Goal: Task Accomplishment & Management: Manage account settings

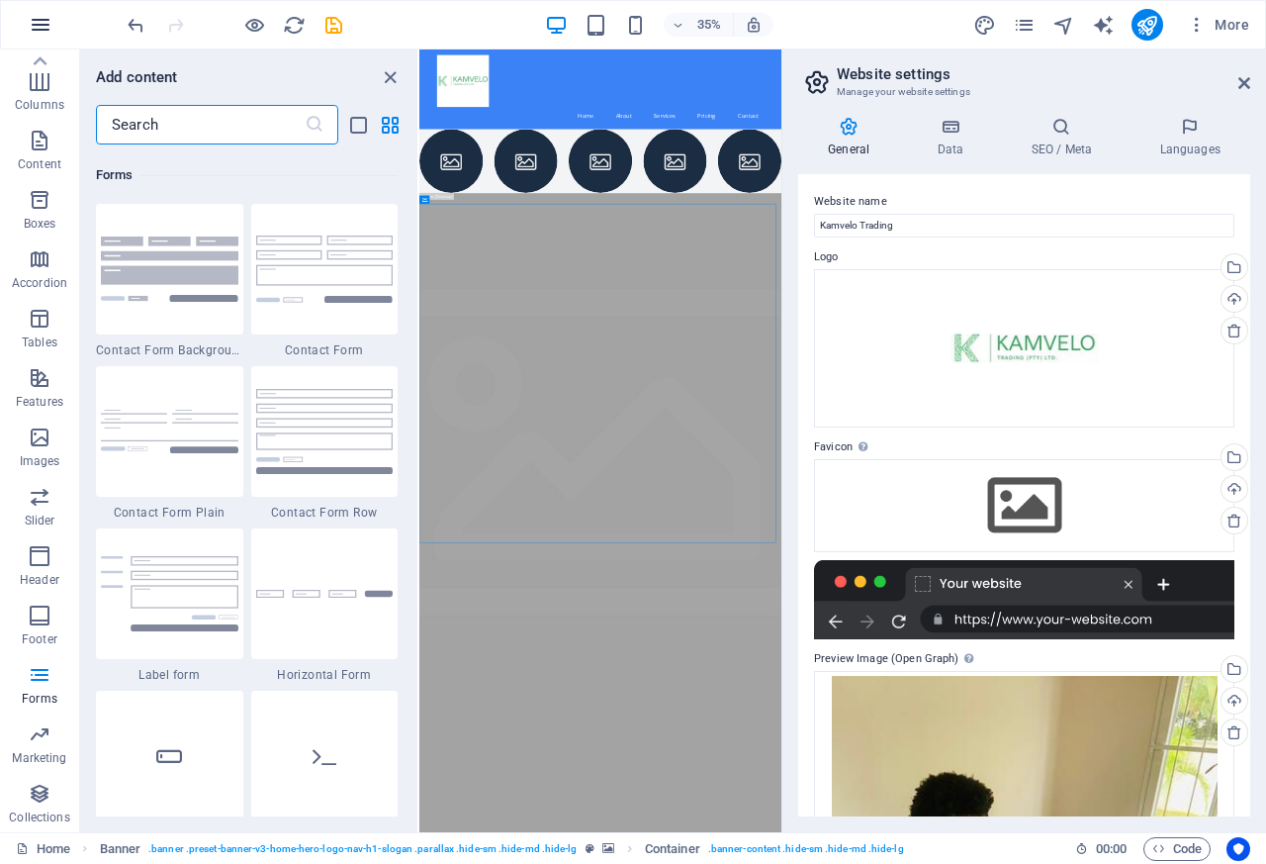
click at [38, 29] on icon "button" at bounding box center [41, 25] width 24 height 24
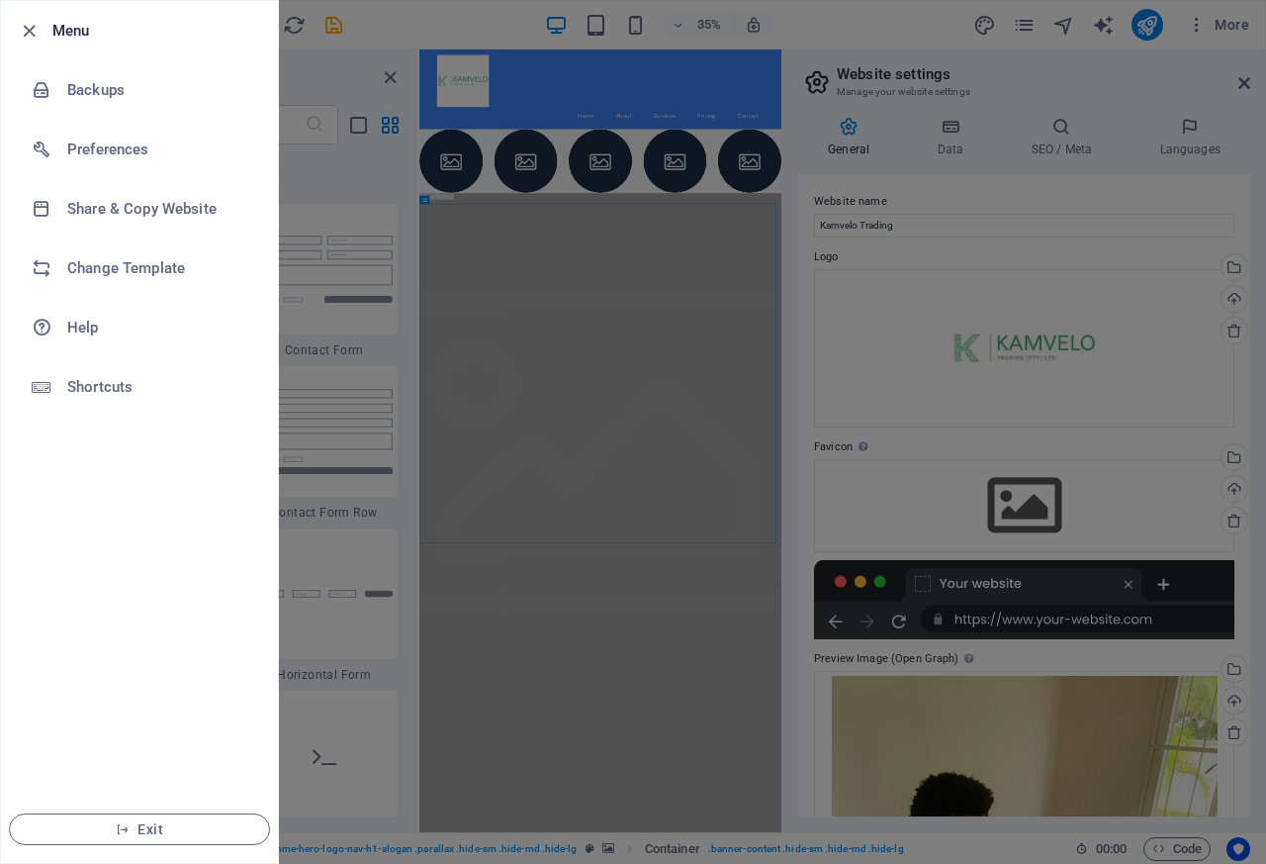
click at [61, 29] on h6 "Menu" at bounding box center [157, 31] width 210 height 24
click at [125, 30] on h6 "Menu" at bounding box center [157, 31] width 210 height 24
click at [26, 31] on icon "button" at bounding box center [29, 31] width 23 height 23
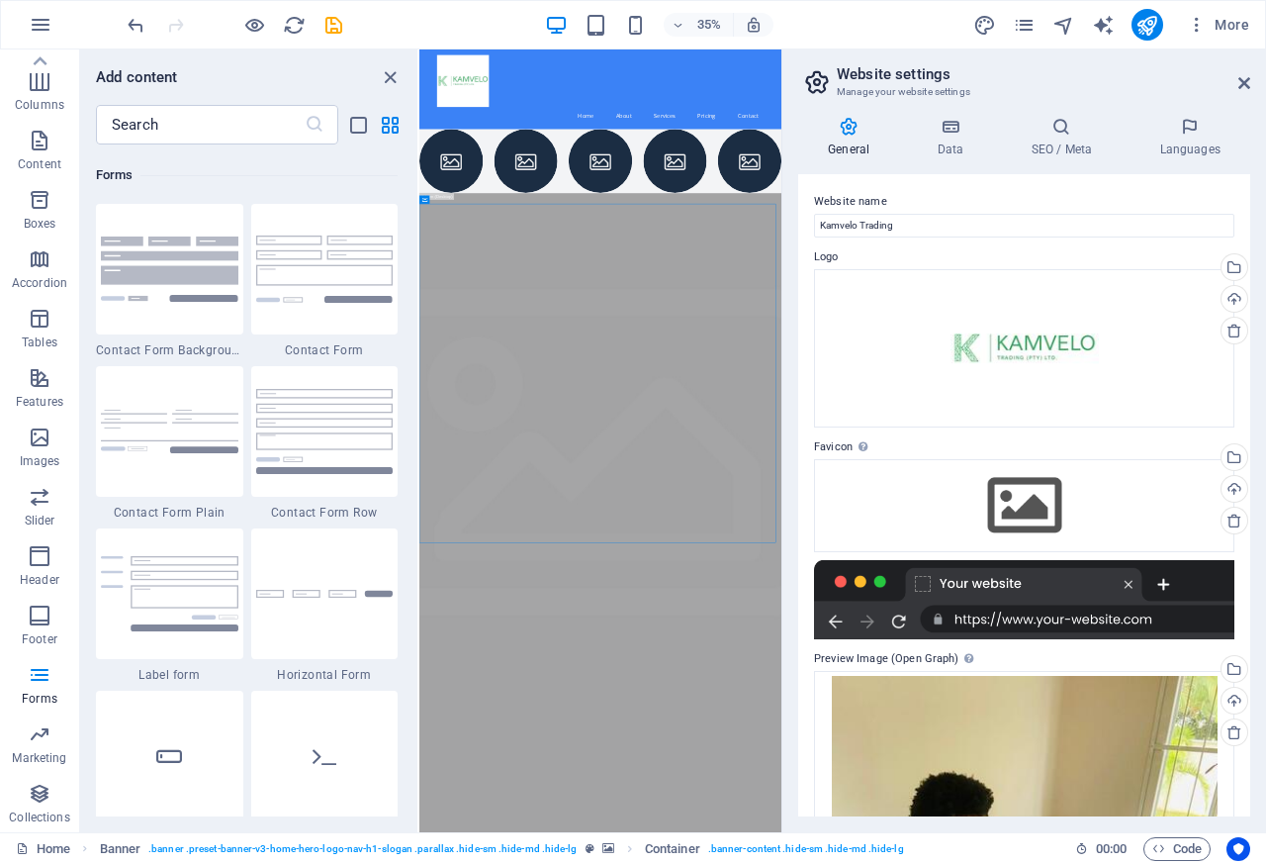
click at [57, 862] on div "Home Banner . banner .preset-banner-v3-home-hero-logo-nav-h1-slogan .parallax .…" at bounding box center [633, 848] width 1266 height 32
click at [1228, 26] on span "More" at bounding box center [1218, 25] width 62 height 20
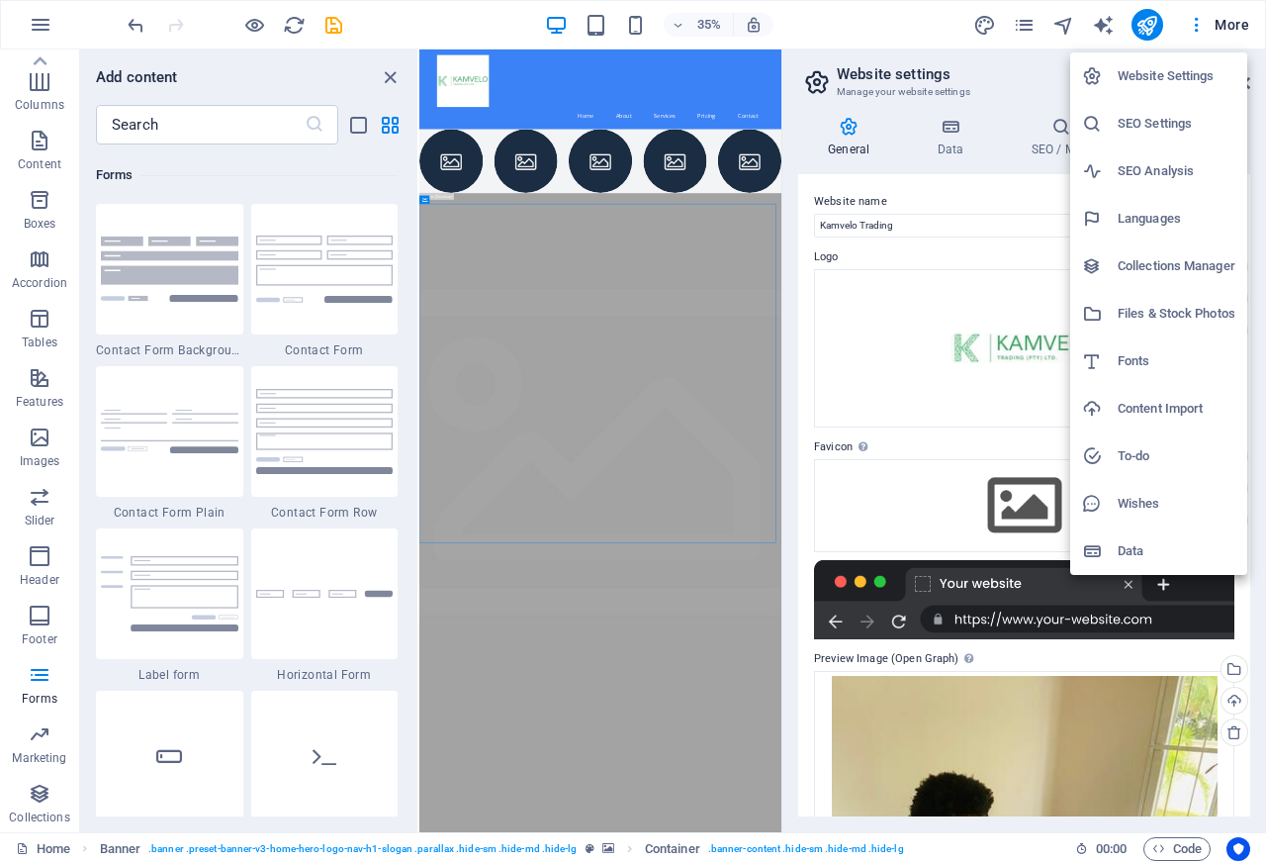
click at [1228, 25] on div at bounding box center [633, 432] width 1266 height 864
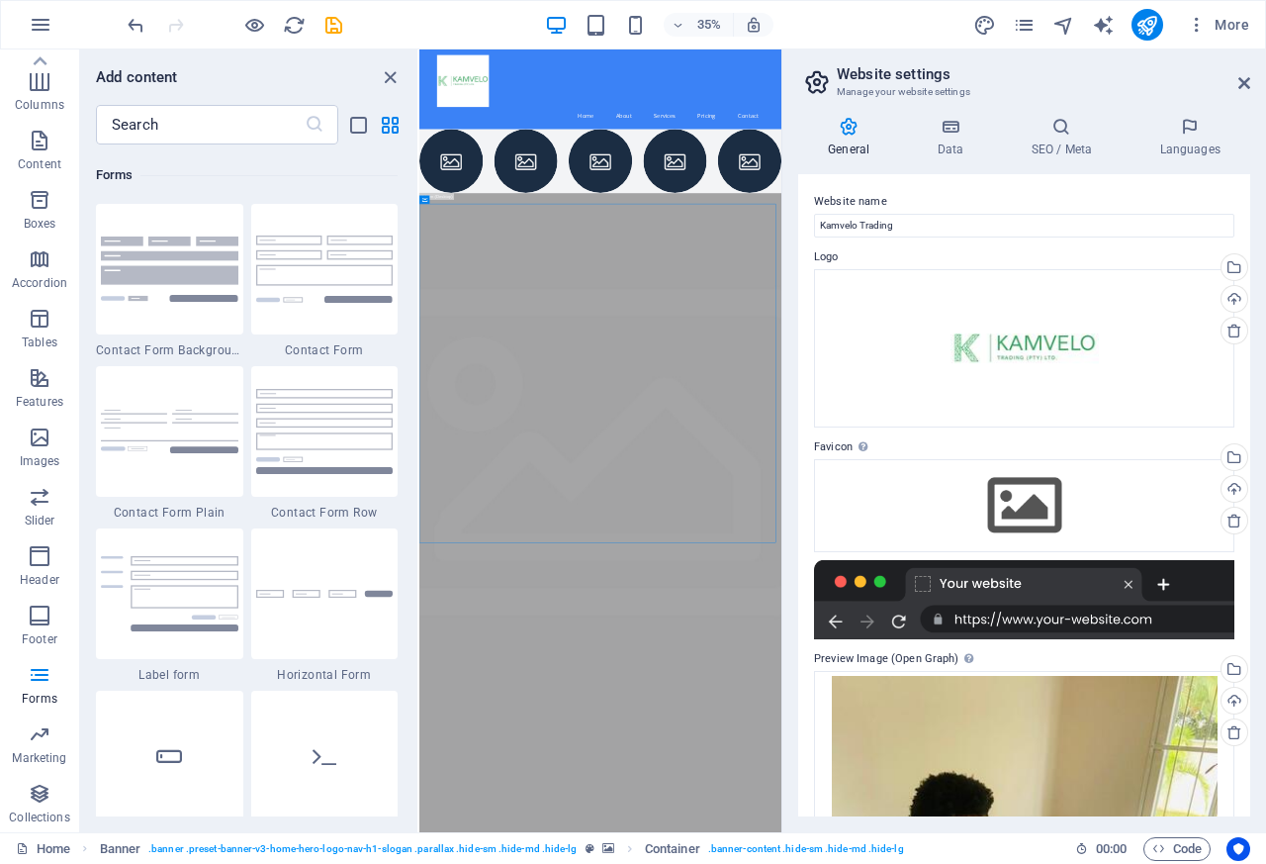
click at [38, 862] on div "Home Banner . banner .preset-banner-v3-home-hero-logo-nav-h1-slogan .parallax .…" at bounding box center [633, 848] width 1266 height 32
click at [40, 25] on icon "button" at bounding box center [41, 25] width 24 height 24
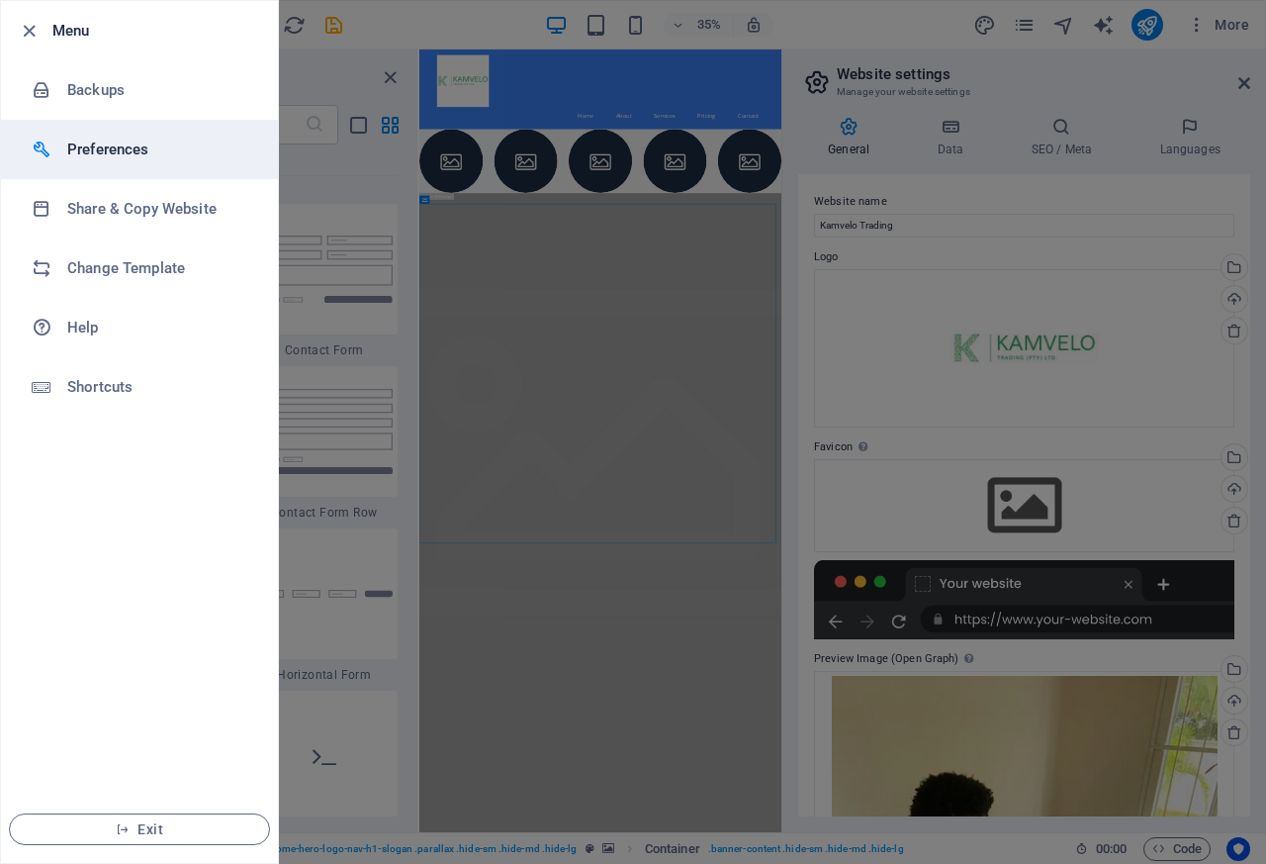
click at [100, 148] on h6 "Preferences" at bounding box center [158, 150] width 183 height 24
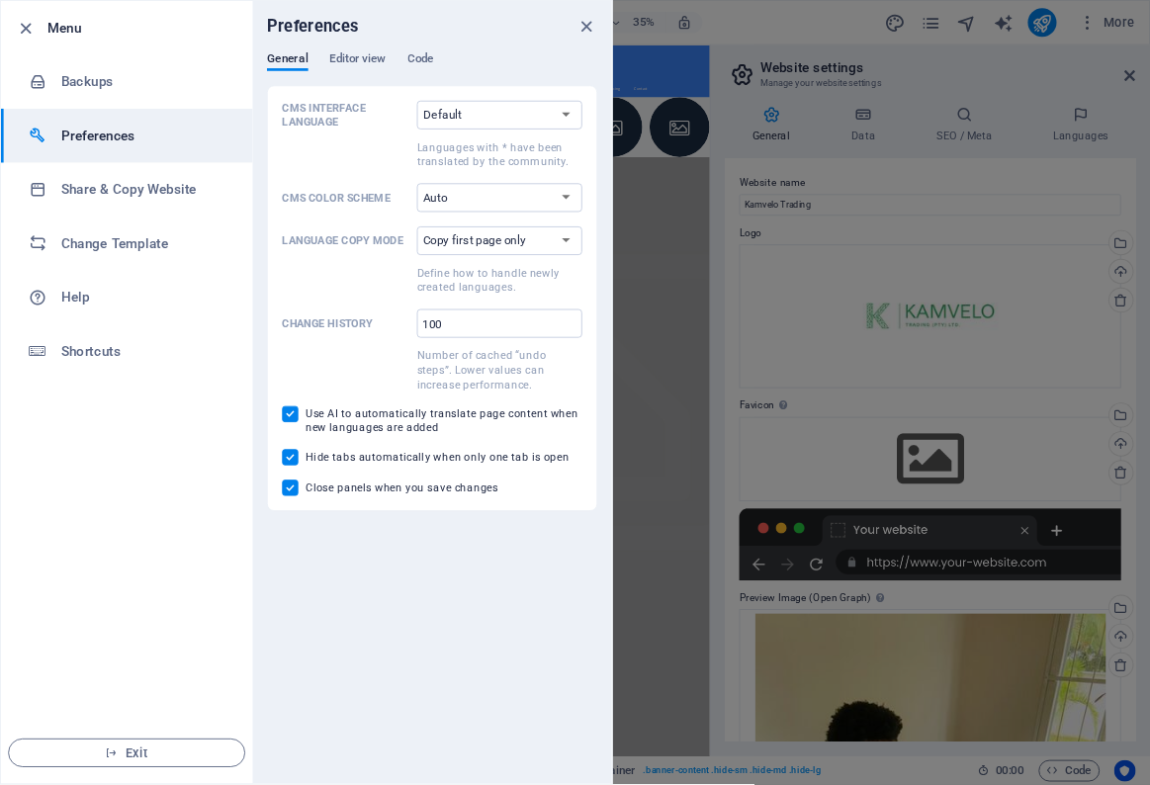
scroll to position [14440, 0]
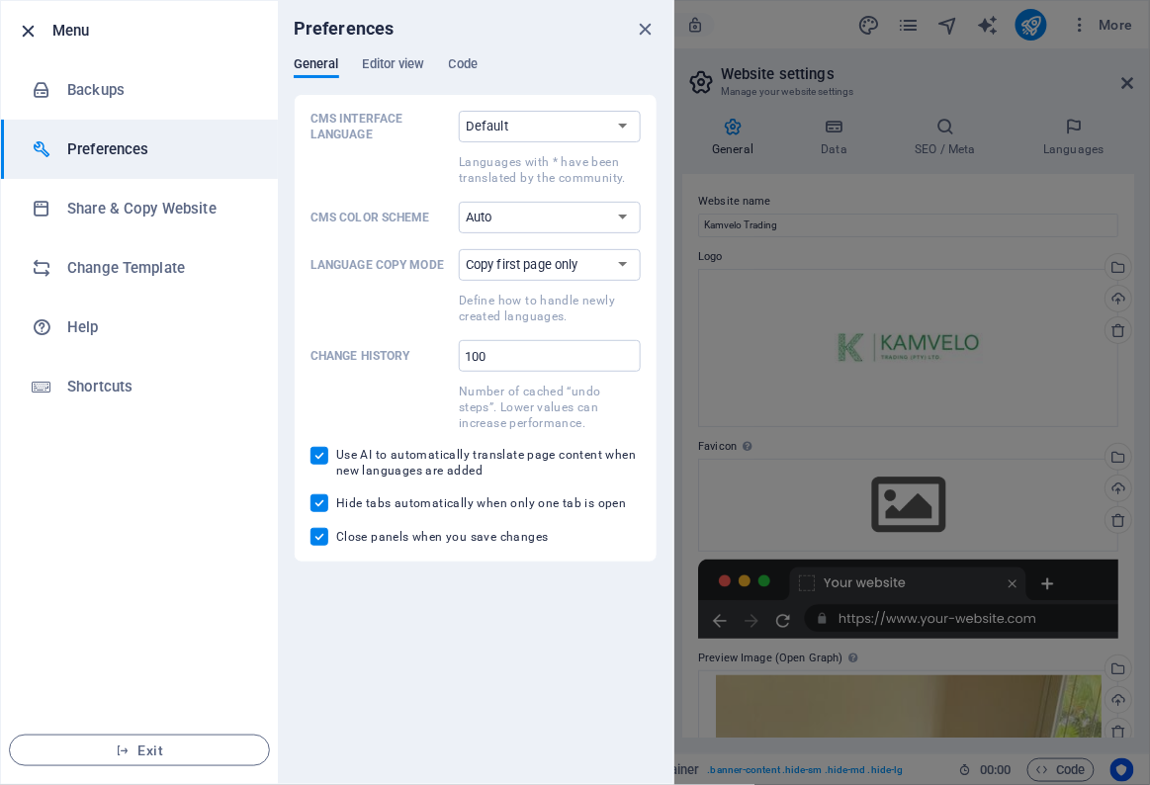
click at [35, 24] on icon "button" at bounding box center [29, 31] width 23 height 23
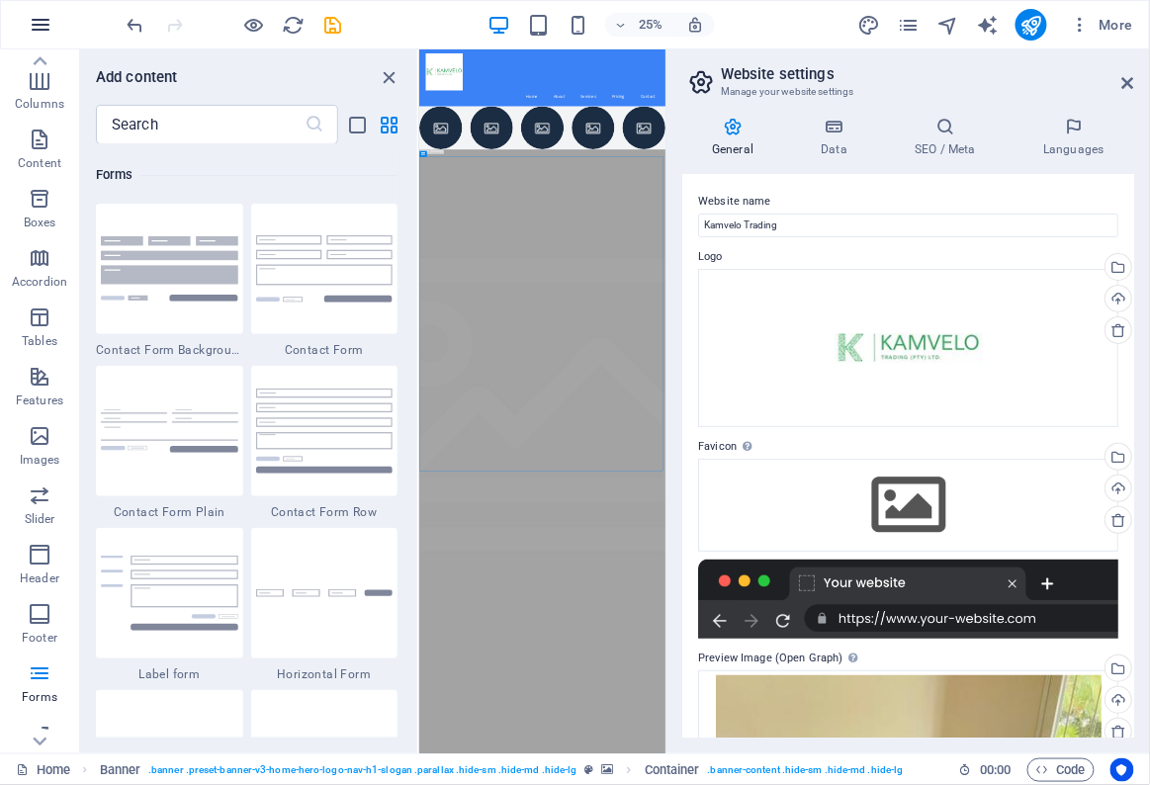
click at [32, 29] on icon "button" at bounding box center [41, 25] width 24 height 24
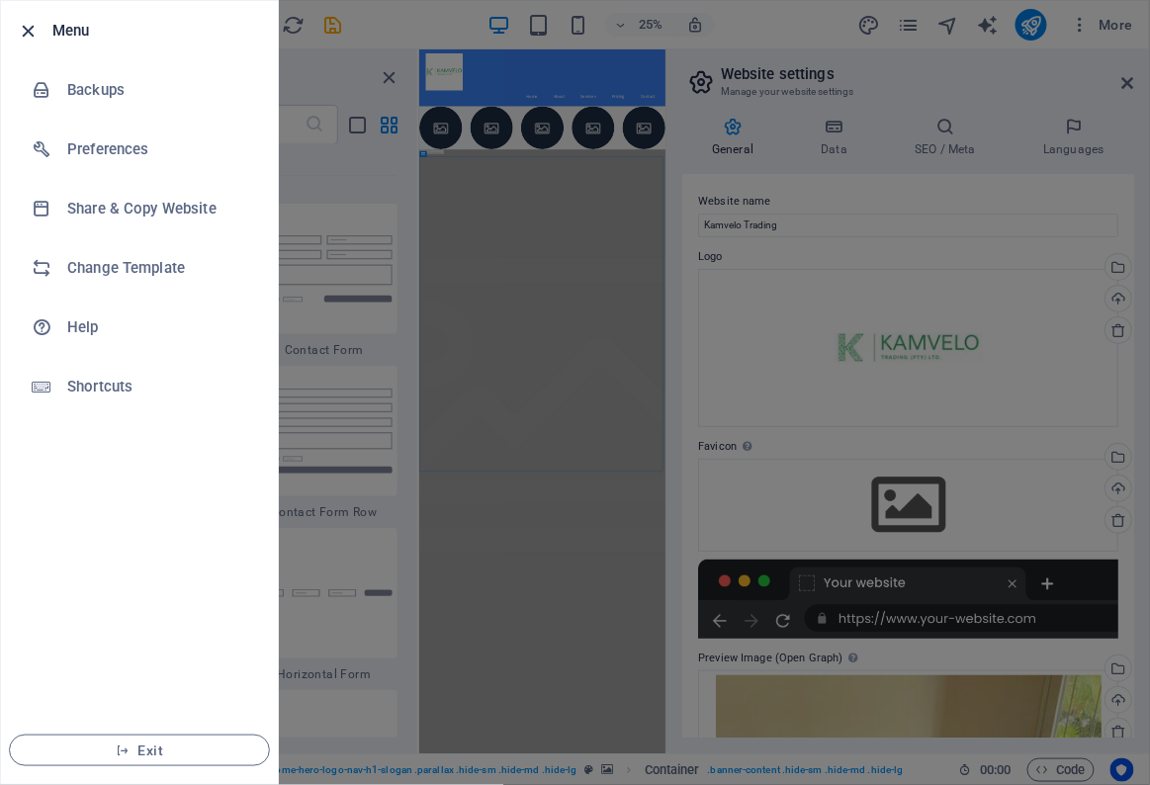
click at [34, 27] on icon "button" at bounding box center [29, 31] width 23 height 23
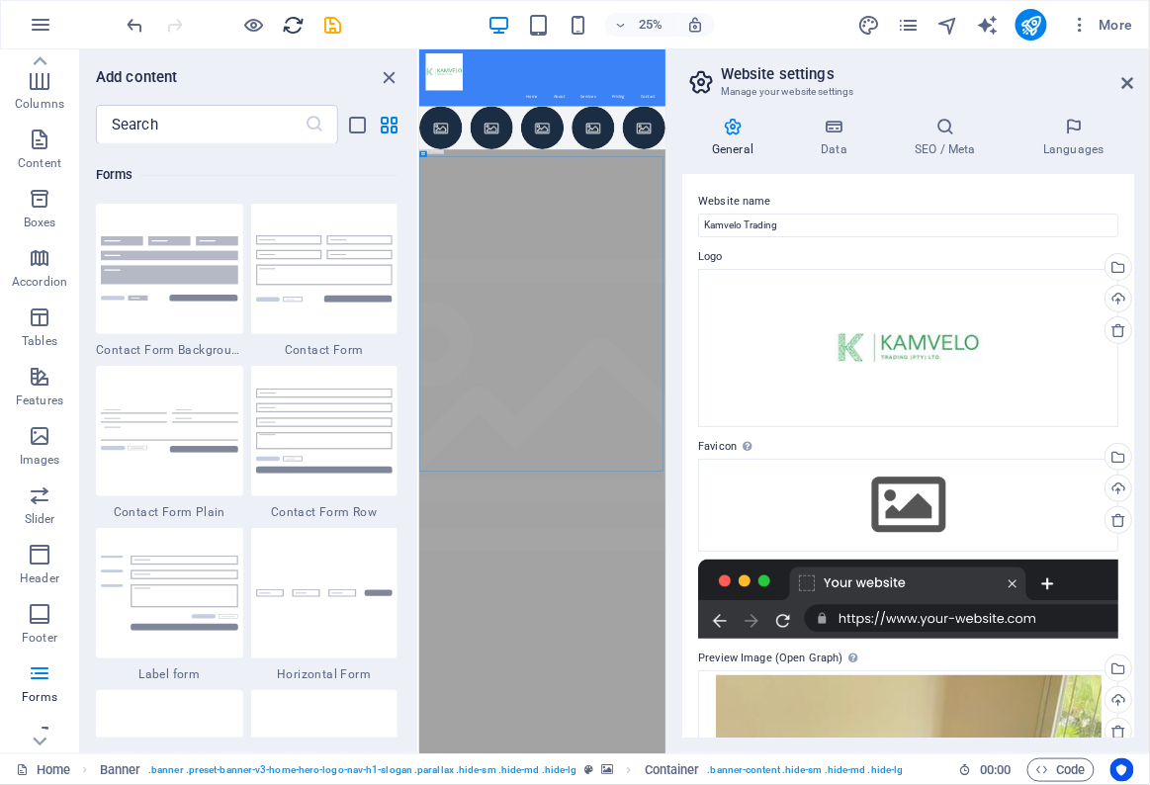
click at [287, 27] on icon "reload" at bounding box center [294, 25] width 23 height 23
click at [1114, 27] on span "More" at bounding box center [1102, 25] width 62 height 20
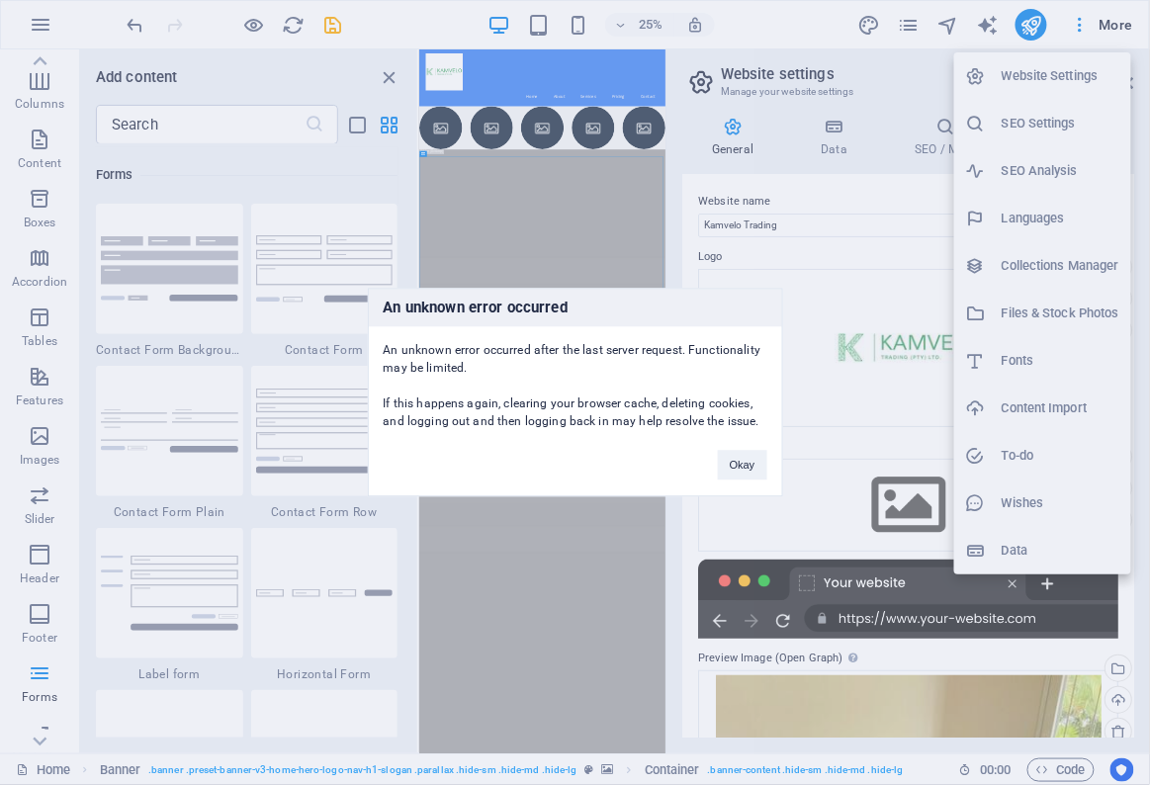
click at [1042, 27] on div "An unknown error occurred An unknown error occurred after the last server reque…" at bounding box center [575, 392] width 1150 height 785
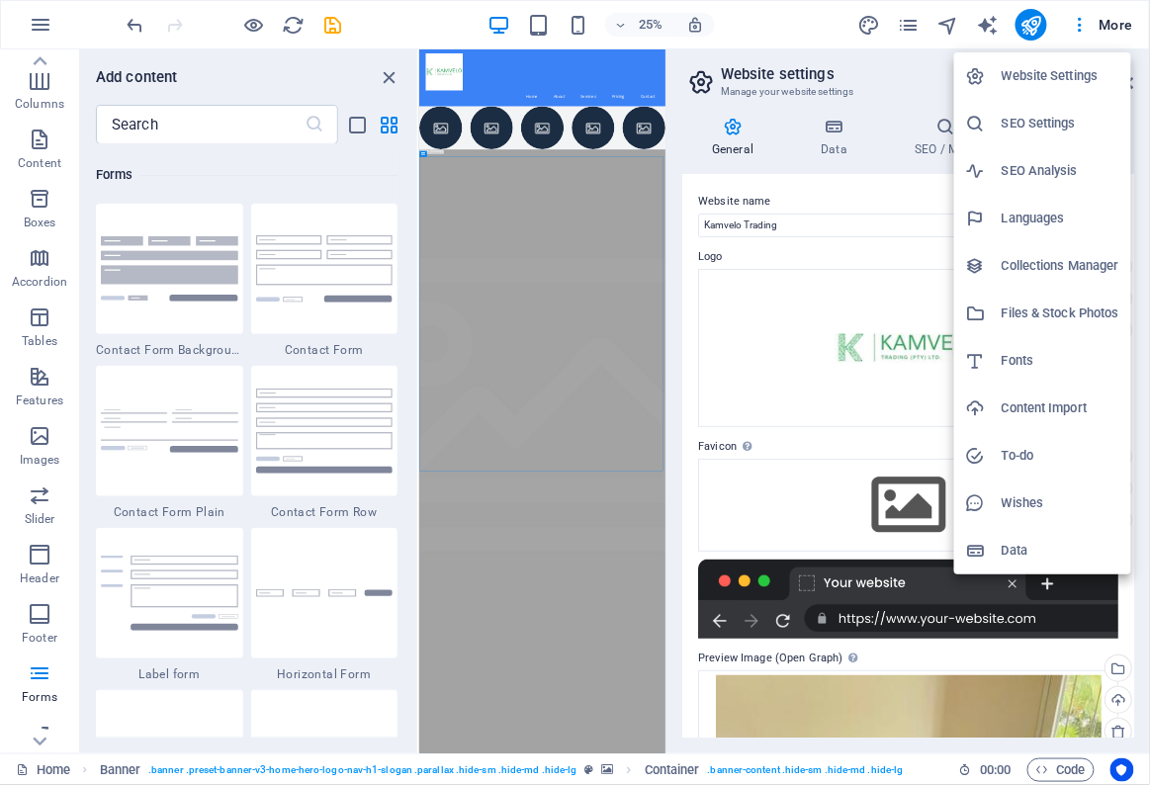
click at [1038, 207] on h6 "Languages" at bounding box center [1061, 219] width 118 height 24
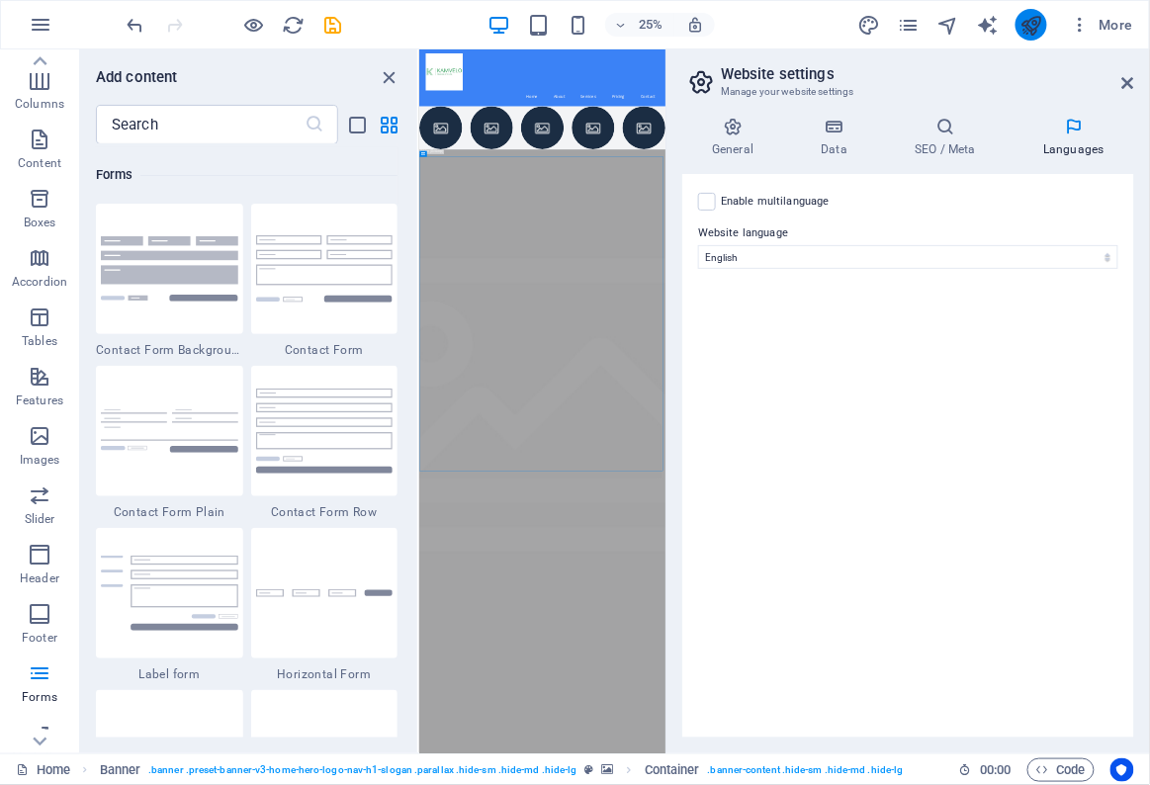
click at [1041, 27] on icon "publish" at bounding box center [1031, 25] width 23 height 23
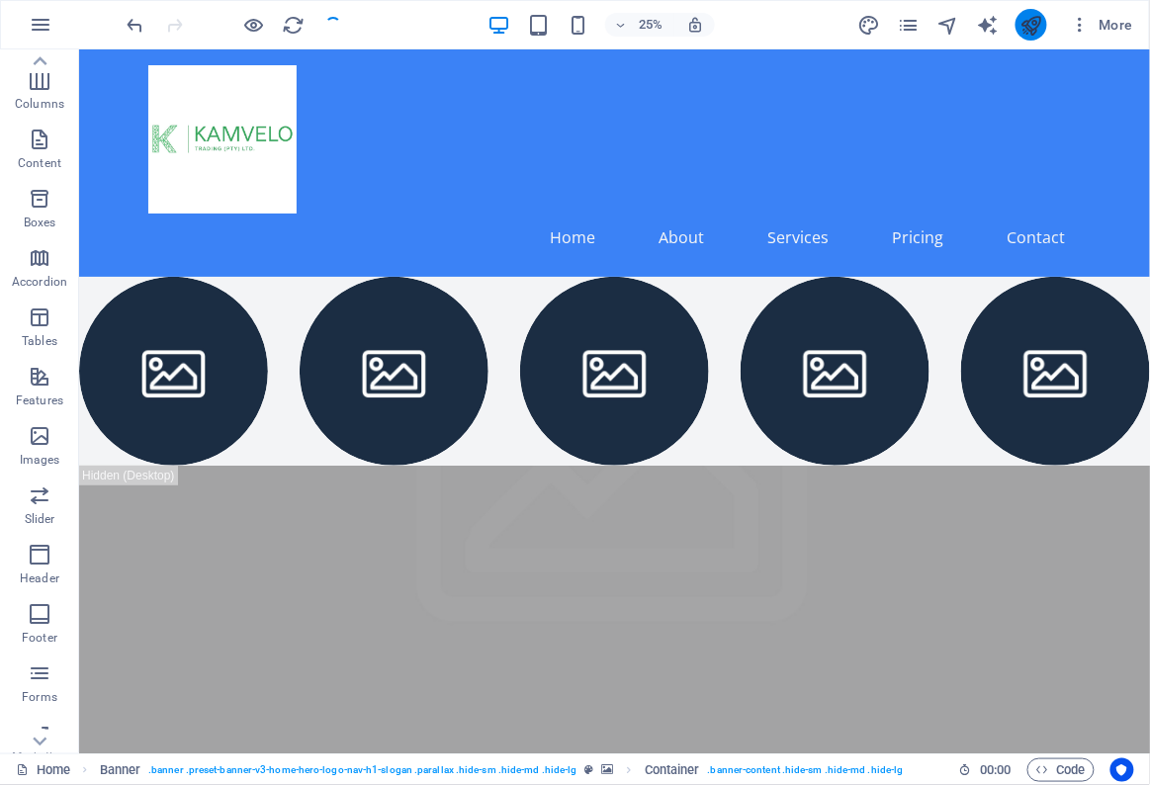
checkbox input "false"
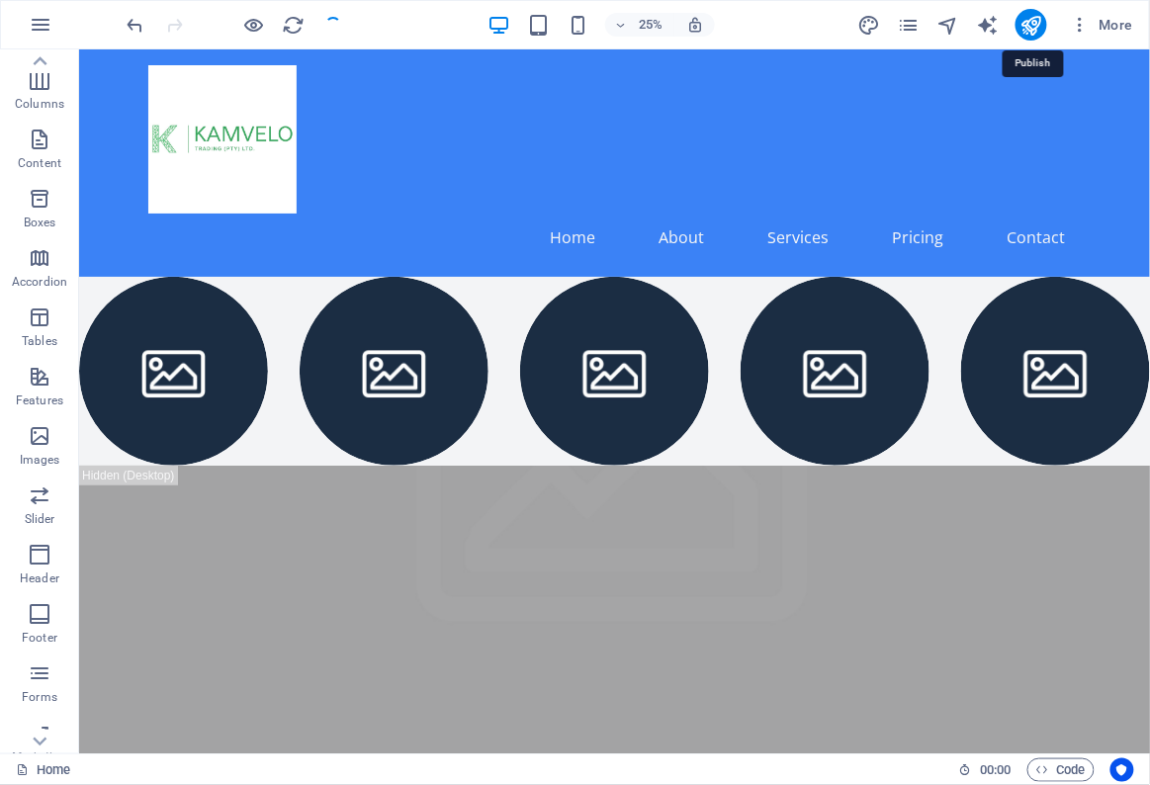
click at [969, 27] on div "More" at bounding box center [1000, 25] width 284 height 32
click at [1116, 783] on div "Home 00 : 00 Code" at bounding box center [575, 770] width 1150 height 32
click at [32, 25] on icon "button" at bounding box center [41, 25] width 24 height 24
